Goal: Information Seeking & Learning: Find specific page/section

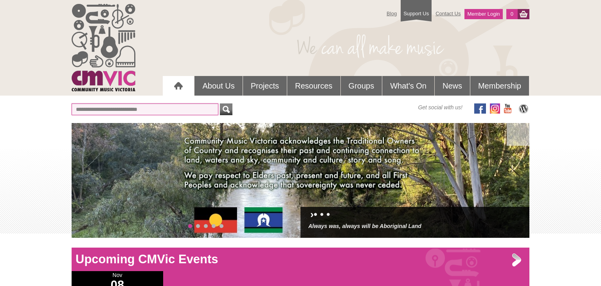
click at [81, 105] on input "text" at bounding box center [145, 109] width 147 height 12
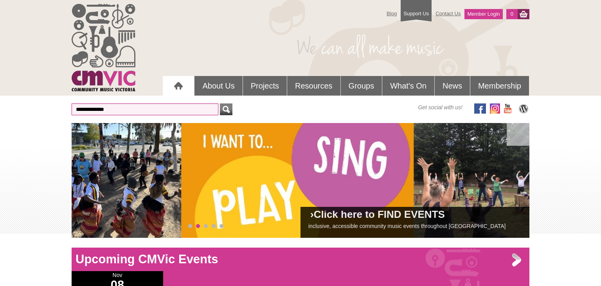
type input "**********"
click at [220, 103] on button "submit" at bounding box center [226, 109] width 13 height 12
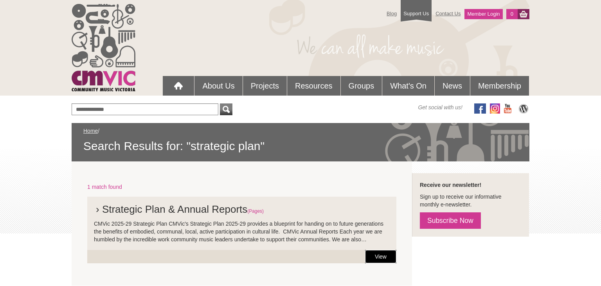
click at [375, 253] on link "View" at bounding box center [380, 256] width 31 height 13
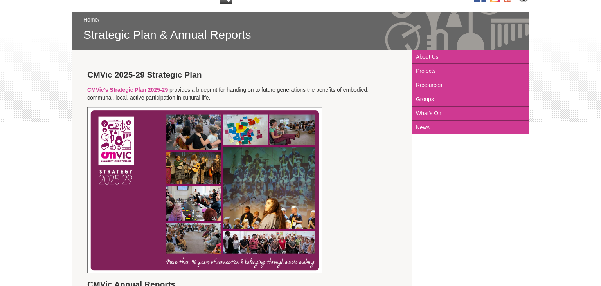
scroll to position [112, 0]
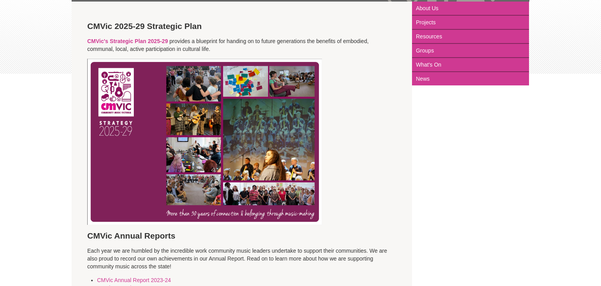
click at [55, 254] on div "Blog Support Us Contact Us Member Login 0 About Us What We Do" at bounding box center [300, 205] width 601 height 731
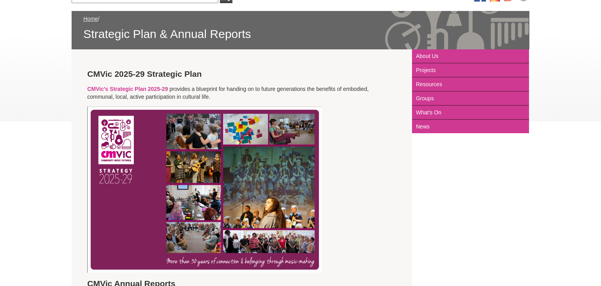
scroll to position [112, 0]
click at [115, 163] on img at bounding box center [204, 190] width 235 height 166
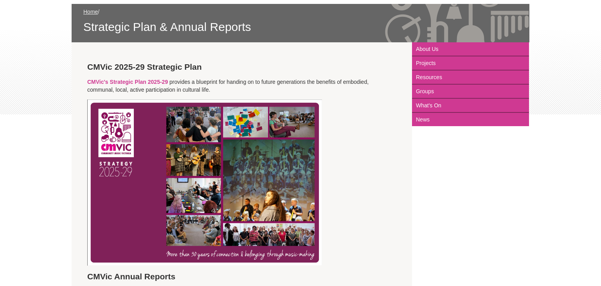
scroll to position [119, 0]
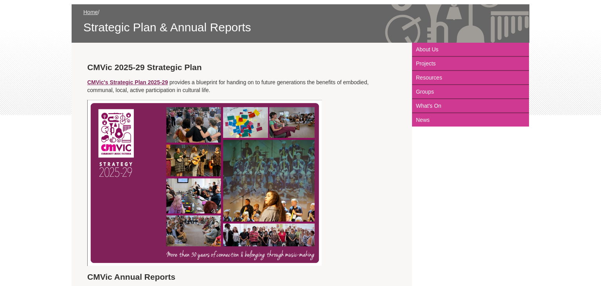
click at [113, 83] on link "CMVic's Strategic Plan 2025-29" at bounding box center [127, 82] width 81 height 6
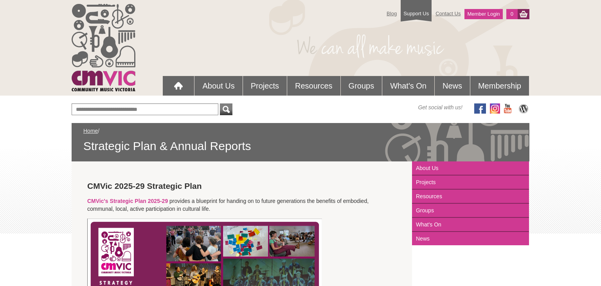
scroll to position [119, 0]
